Goal: Transaction & Acquisition: Purchase product/service

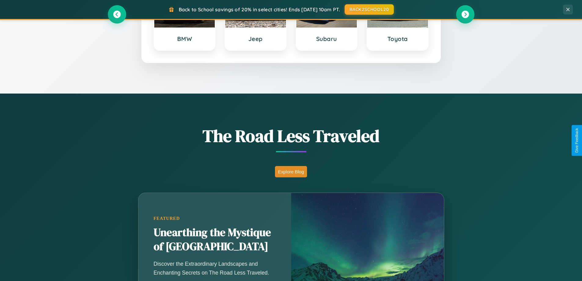
scroll to position [421, 0]
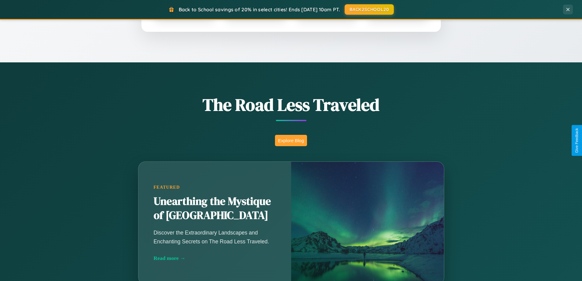
click at [291, 140] on button "Explore Blog" at bounding box center [291, 140] width 32 height 11
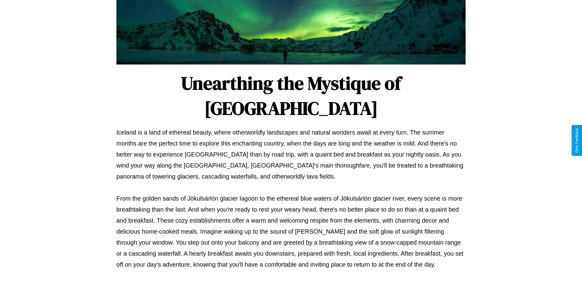
scroll to position [198, 0]
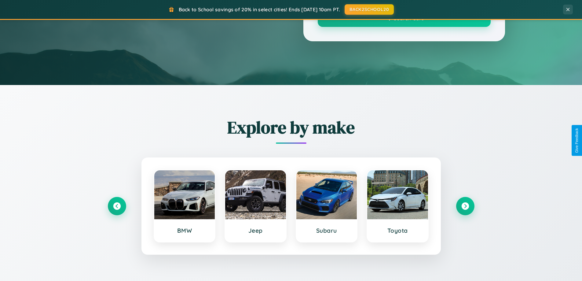
scroll to position [421, 0]
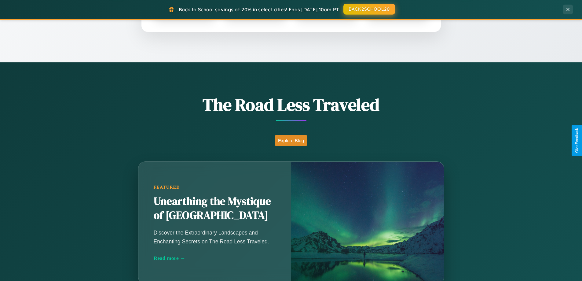
click at [369, 9] on button "BACK2SCHOOL20" at bounding box center [370, 9] width 52 height 11
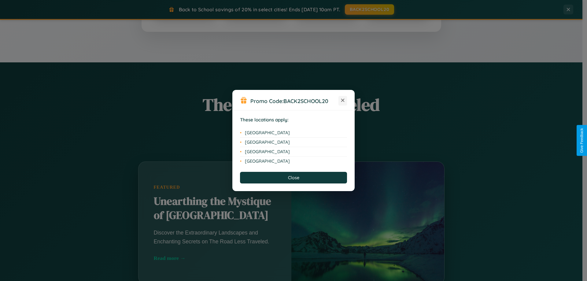
click at [343, 101] on icon at bounding box center [342, 100] width 3 height 3
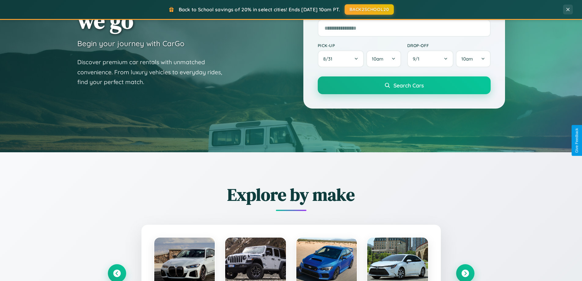
scroll to position [18, 0]
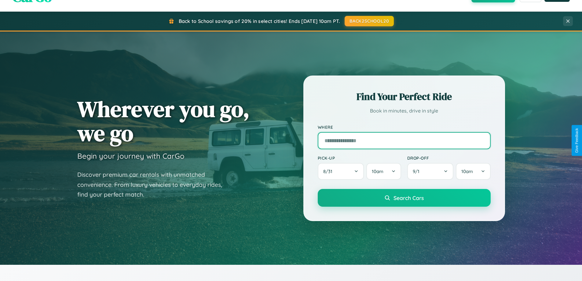
click at [404, 140] on input "text" at bounding box center [404, 140] width 173 height 17
type input "**********"
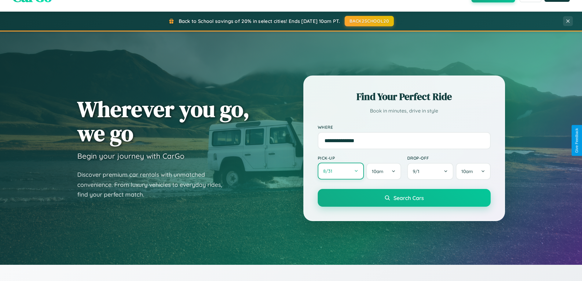
click at [341, 171] on button "8 / 31" at bounding box center [341, 171] width 46 height 17
select select "*"
select select "****"
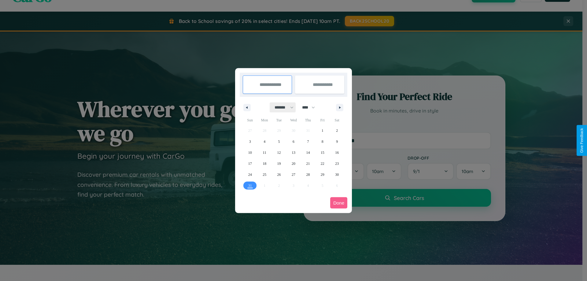
drag, startPoint x: 281, startPoint y: 107, endPoint x: 294, endPoint y: 123, distance: 19.6
click at [281, 107] on select "******* ******** ***** ***** *** **** **** ****** ********* ******* ******** **…" at bounding box center [283, 107] width 26 height 10
select select "*"
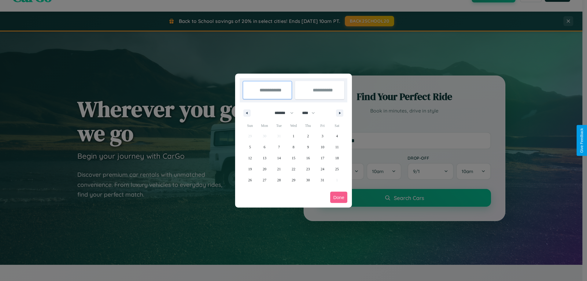
drag, startPoint x: 311, startPoint y: 113, endPoint x: 294, endPoint y: 123, distance: 20.3
click at [311, 113] on select "**** **** **** **** **** **** **** **** **** **** **** **** **** **** **** ****…" at bounding box center [308, 113] width 18 height 10
select select "****"
click at [293, 158] on span "14" at bounding box center [294, 158] width 4 height 11
type input "**********"
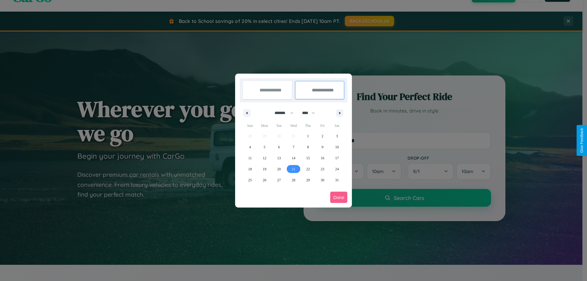
click at [293, 169] on span "21" at bounding box center [294, 169] width 4 height 11
type input "**********"
click at [339, 197] on button "Done" at bounding box center [338, 197] width 17 height 11
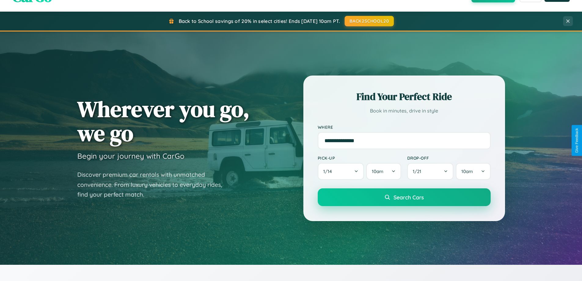
click at [404, 197] on span "Search Cars" at bounding box center [409, 197] width 30 height 7
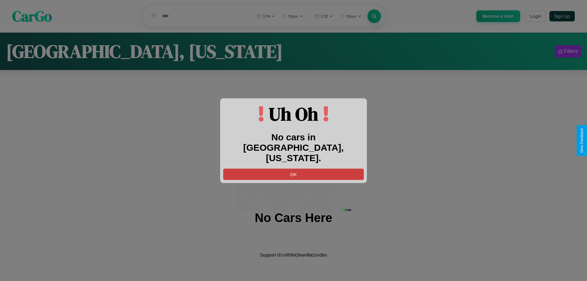
click at [294, 168] on button "OK" at bounding box center [293, 173] width 141 height 11
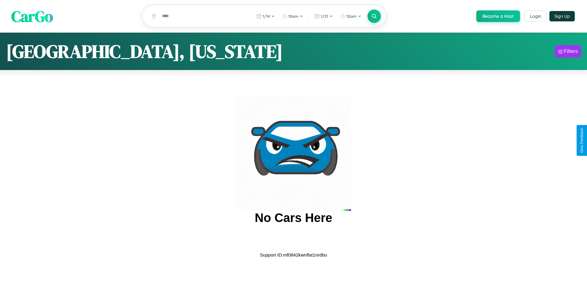
click at [32, 16] on span "CarGo" at bounding box center [32, 16] width 42 height 21
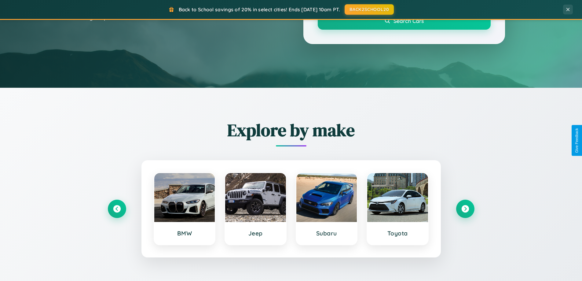
scroll to position [264, 0]
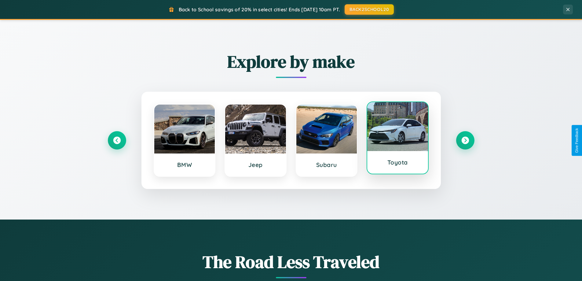
click at [398, 140] on div at bounding box center [398, 126] width 61 height 49
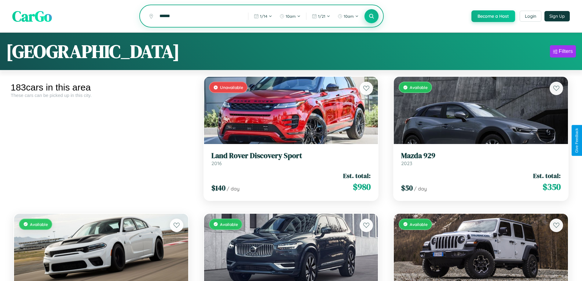
click at [371, 17] on icon at bounding box center [372, 16] width 6 height 6
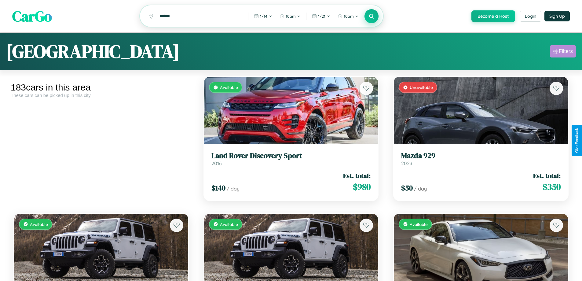
click at [563, 52] on div "Filters" at bounding box center [566, 51] width 14 height 6
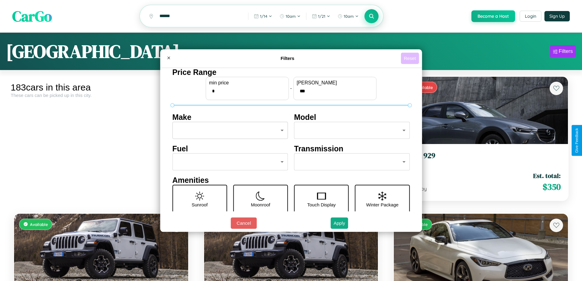
click at [411, 58] on button "Reset" at bounding box center [410, 58] width 18 height 11
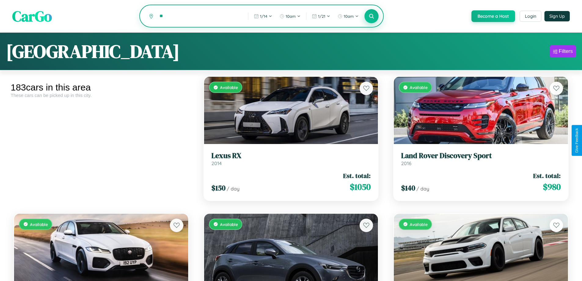
type input "*"
type input "******"
click at [371, 17] on icon at bounding box center [372, 16] width 6 height 6
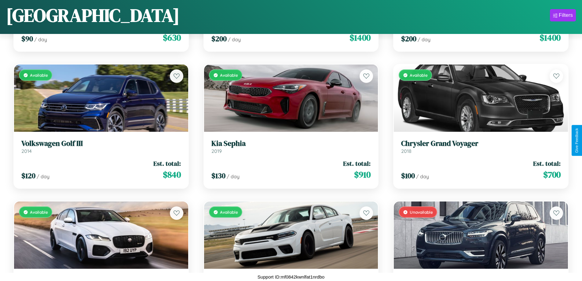
scroll to position [1455, 0]
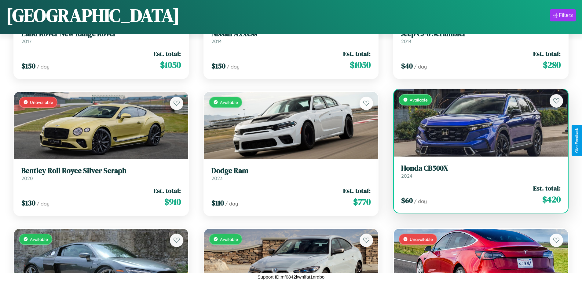
click at [477, 171] on h3 "Honda CB500X" at bounding box center [481, 168] width 160 height 9
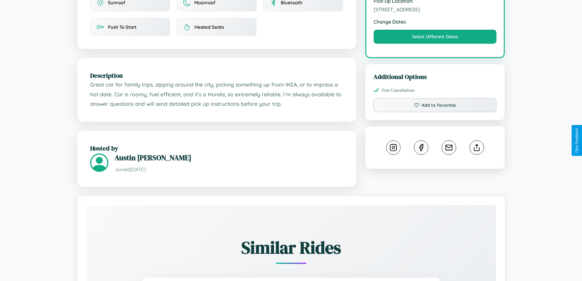
scroll to position [201, 0]
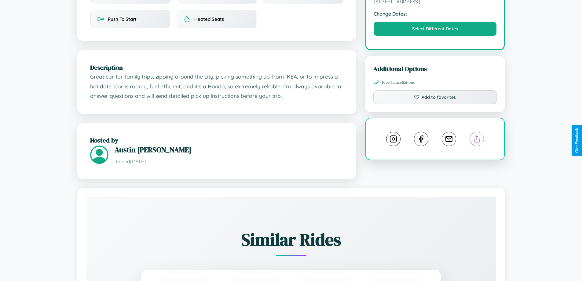
click at [477, 140] on line at bounding box center [477, 138] width 0 height 4
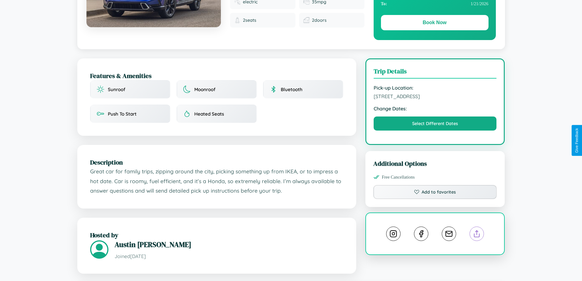
scroll to position [63, 0]
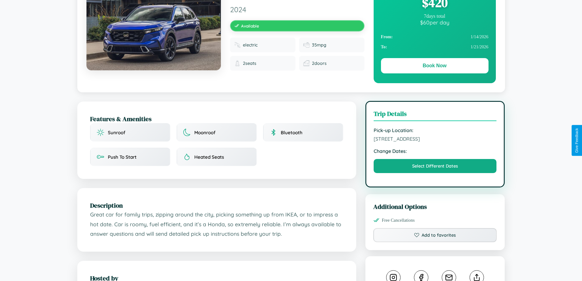
click at [435, 140] on span "484 Jefferson Street Berlin 23848 Germany" at bounding box center [435, 139] width 123 height 6
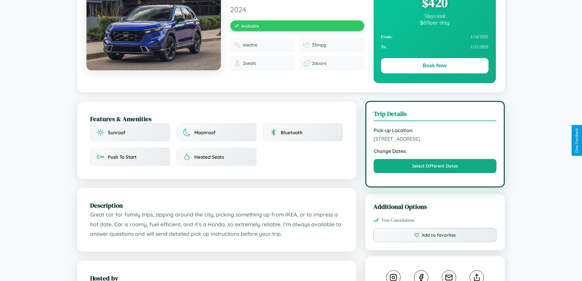
click at [435, 140] on span "484 Jefferson Street Berlin 23848 Germany" at bounding box center [435, 139] width 123 height 6
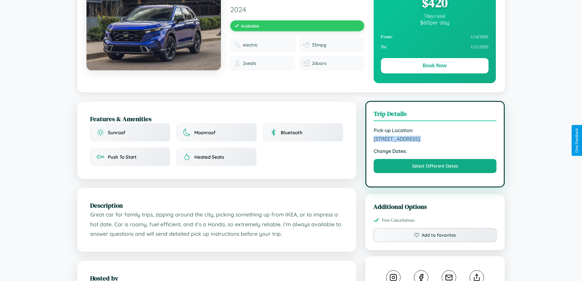
click at [435, 140] on span "484 Jefferson Street Berlin 23848 Germany" at bounding box center [435, 139] width 123 height 6
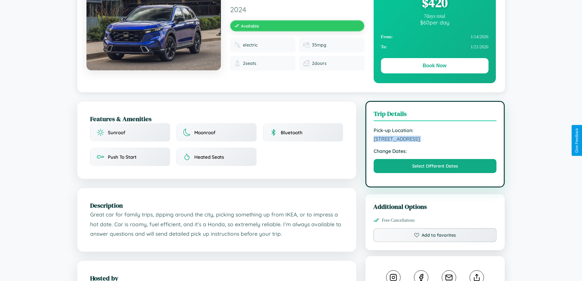
click at [435, 140] on span "484 Jefferson Street Berlin 23848 Germany" at bounding box center [435, 139] width 123 height 6
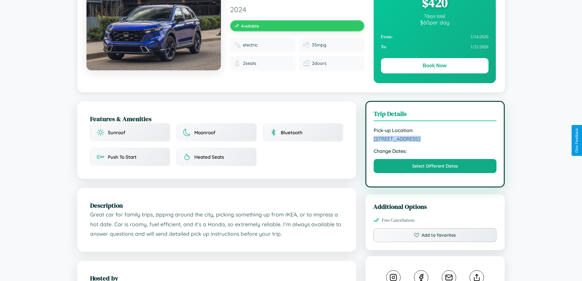
click at [435, 140] on span "484 Jefferson Street Berlin 23848 Germany" at bounding box center [435, 139] width 123 height 6
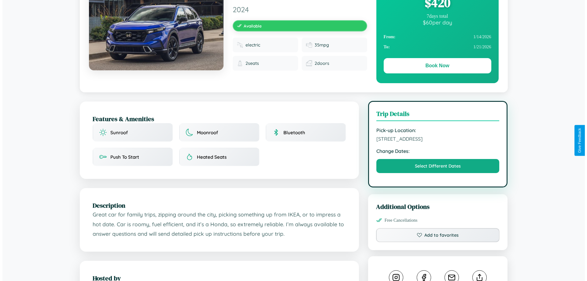
scroll to position [0, 0]
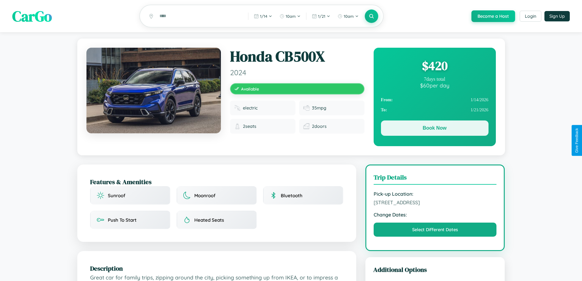
click at [435, 129] on button "Book Now" at bounding box center [435, 127] width 108 height 15
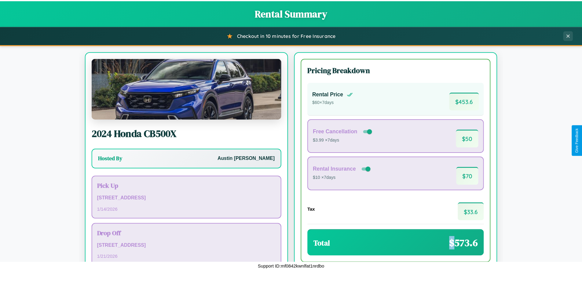
scroll to position [42, 0]
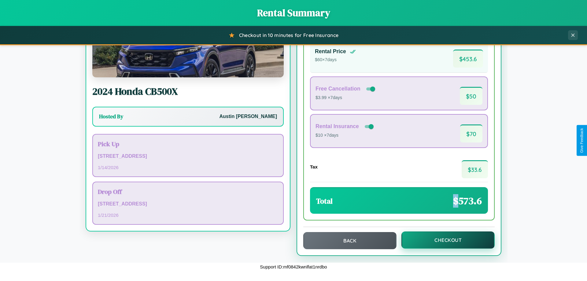
click at [444, 240] on button "Checkout" at bounding box center [447, 239] width 93 height 17
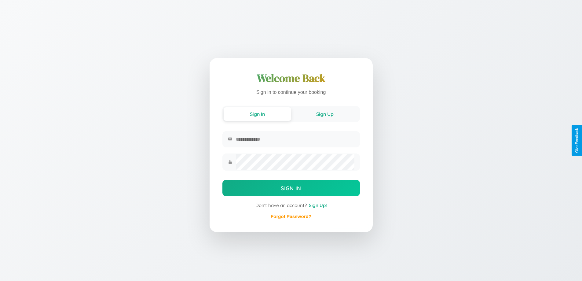
click at [325, 114] on button "Sign Up" at bounding box center [325, 113] width 68 height 13
